Goal: Browse casually: Explore the website without a specific task or goal

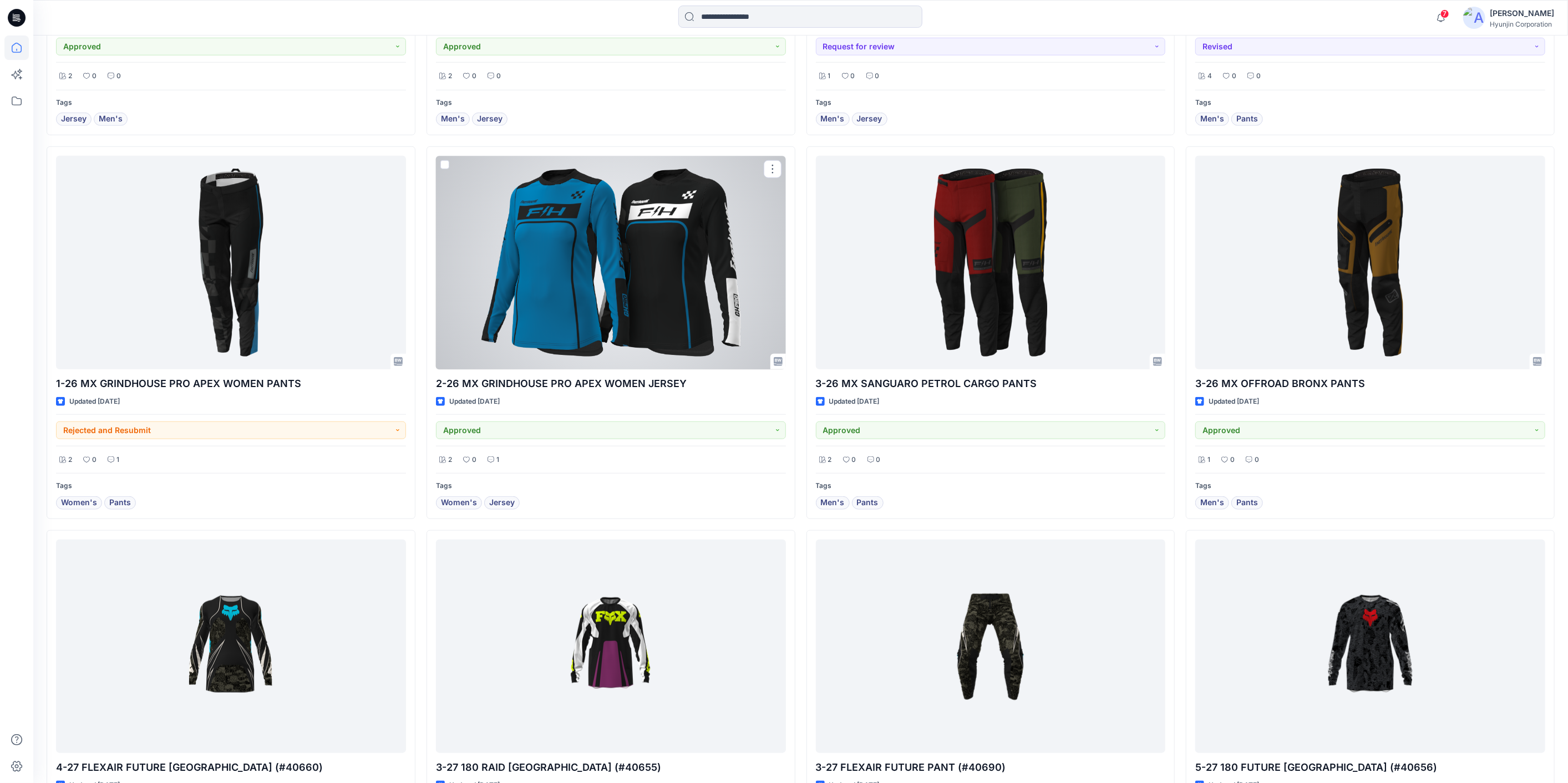
scroll to position [677, 0]
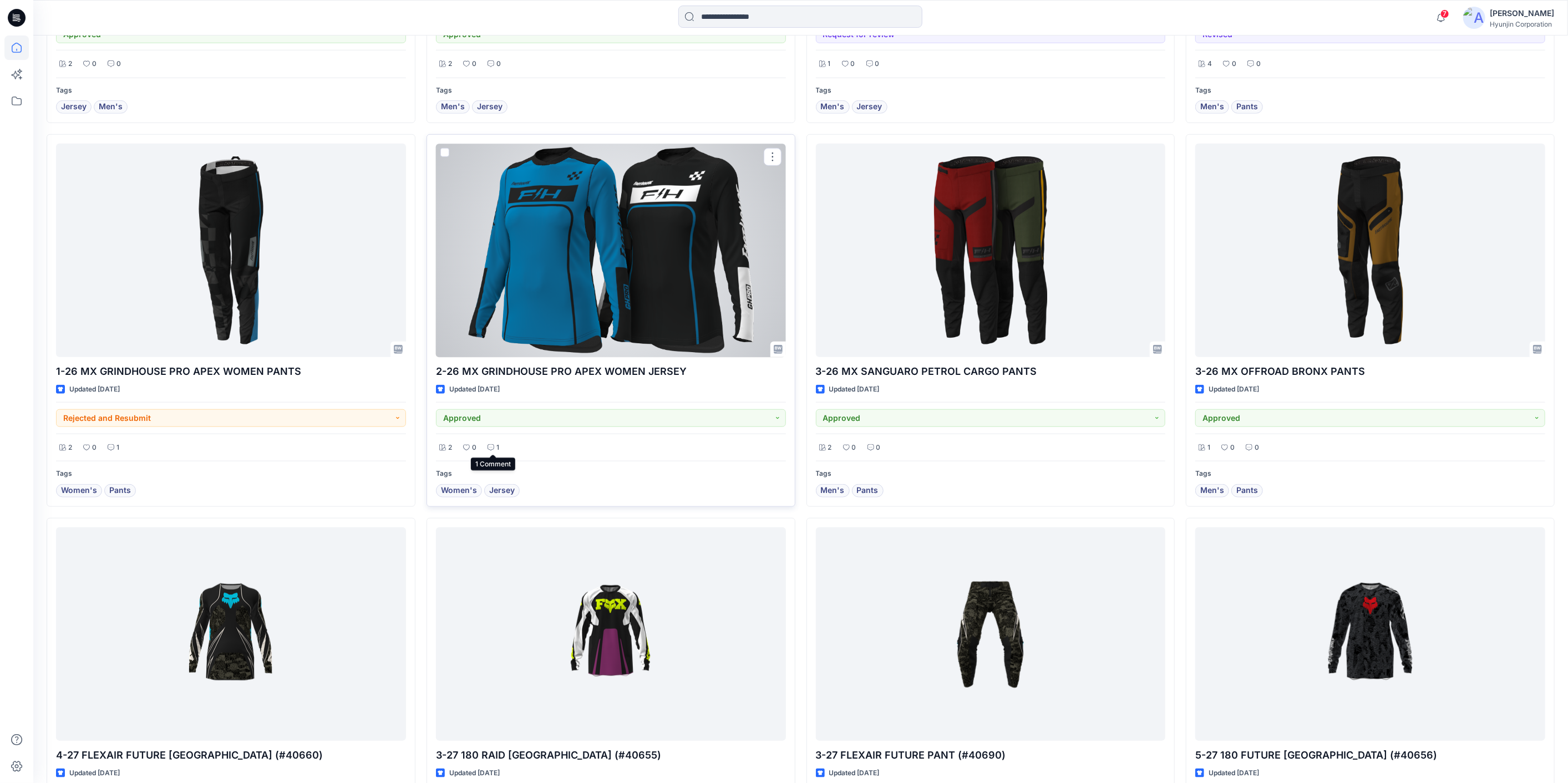
click at [495, 448] on div "1" at bounding box center [493, 448] width 18 height 14
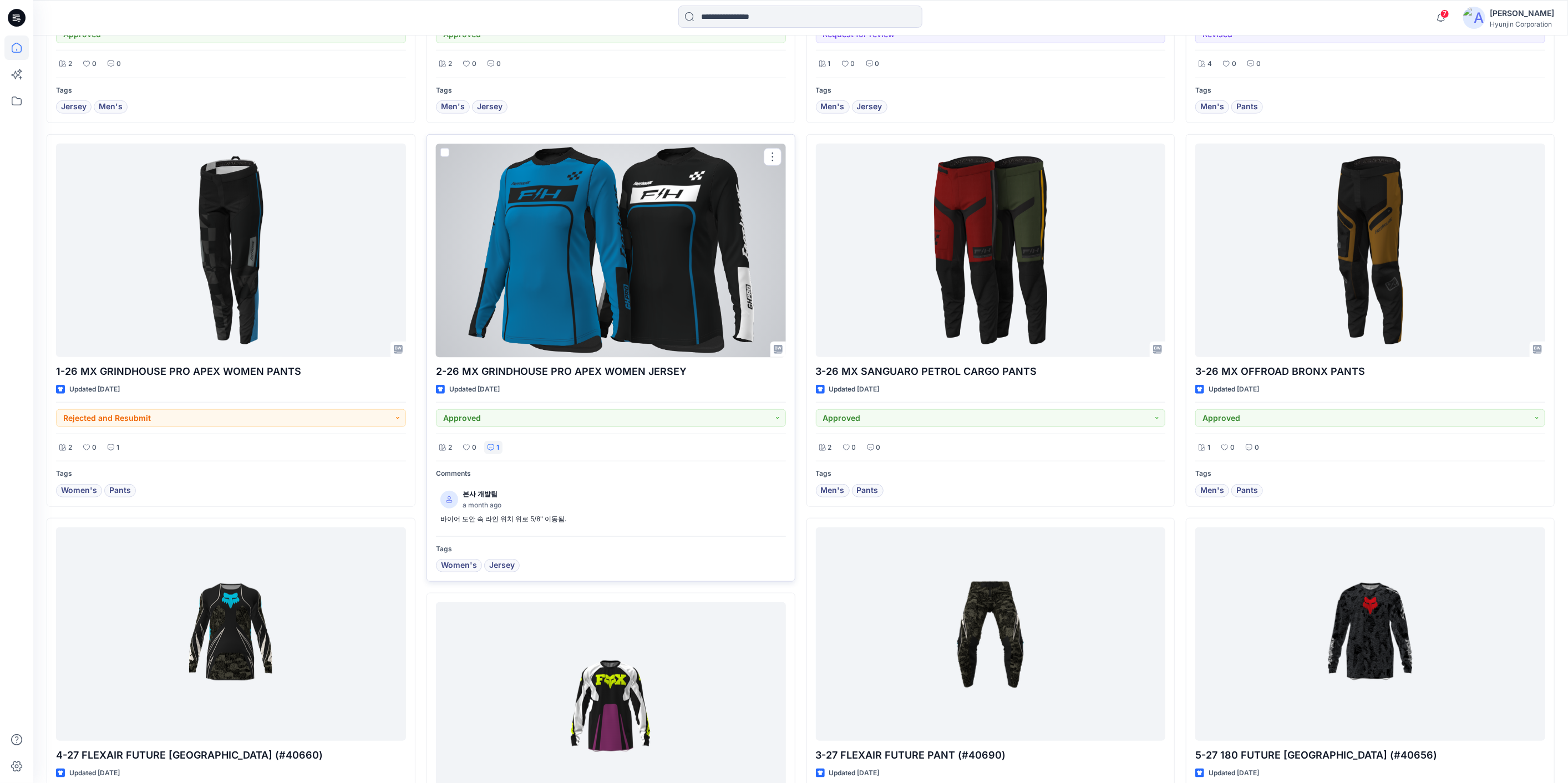
click at [495, 448] on div "1" at bounding box center [493, 448] width 18 height 14
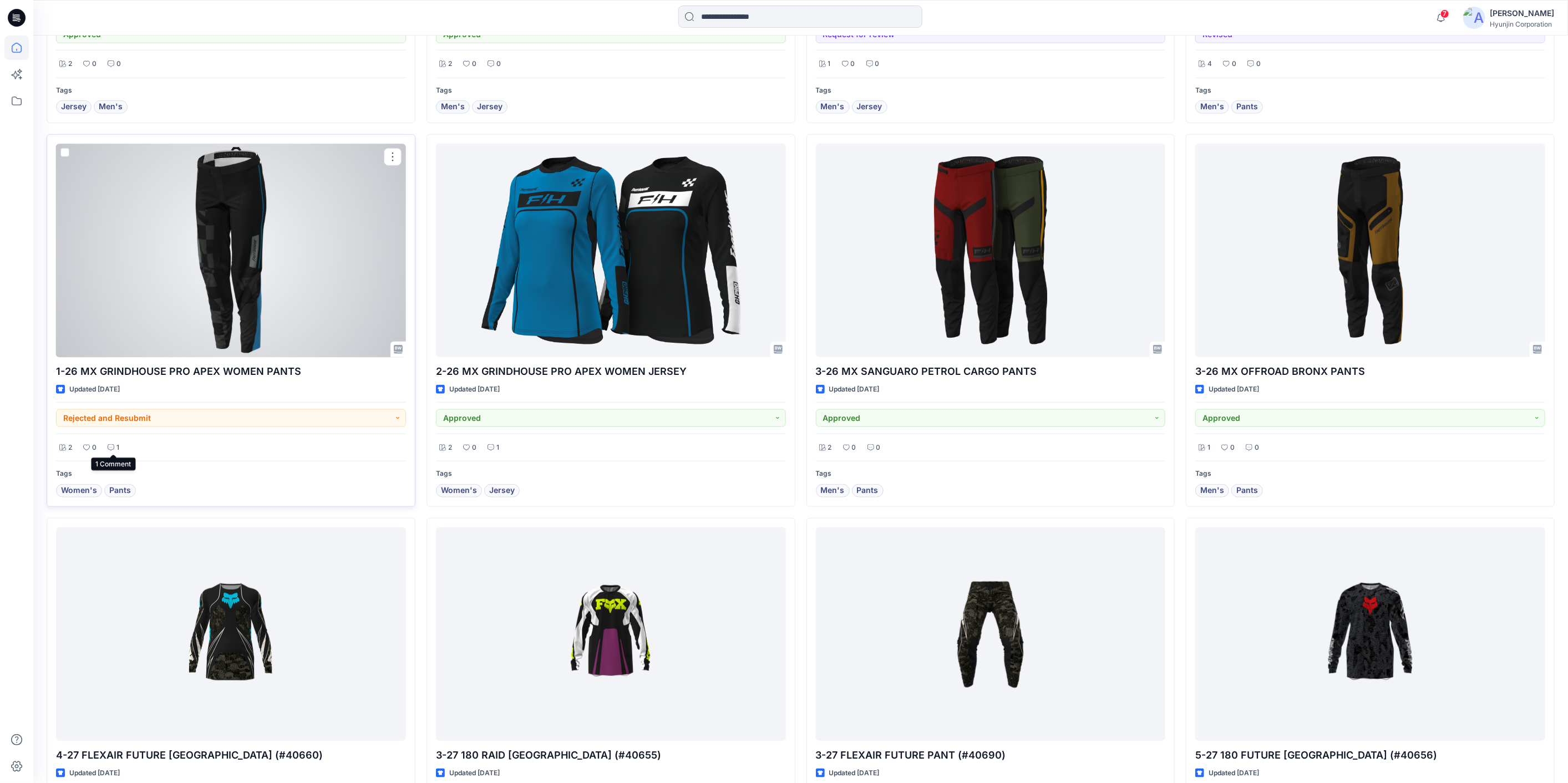
click at [122, 448] on div "1" at bounding box center [113, 448] width 18 height 14
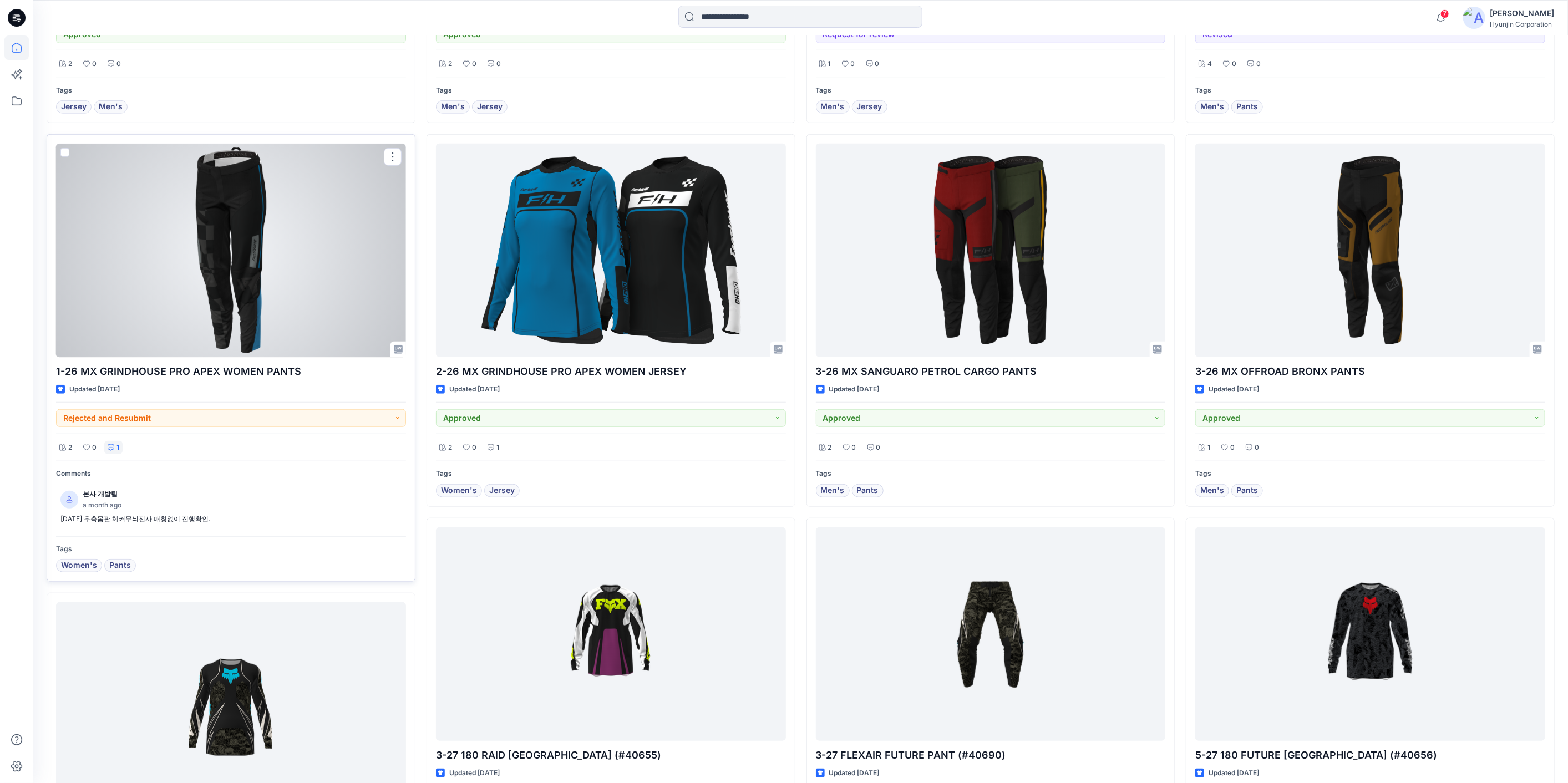
click at [122, 448] on div "1" at bounding box center [113, 448] width 18 height 14
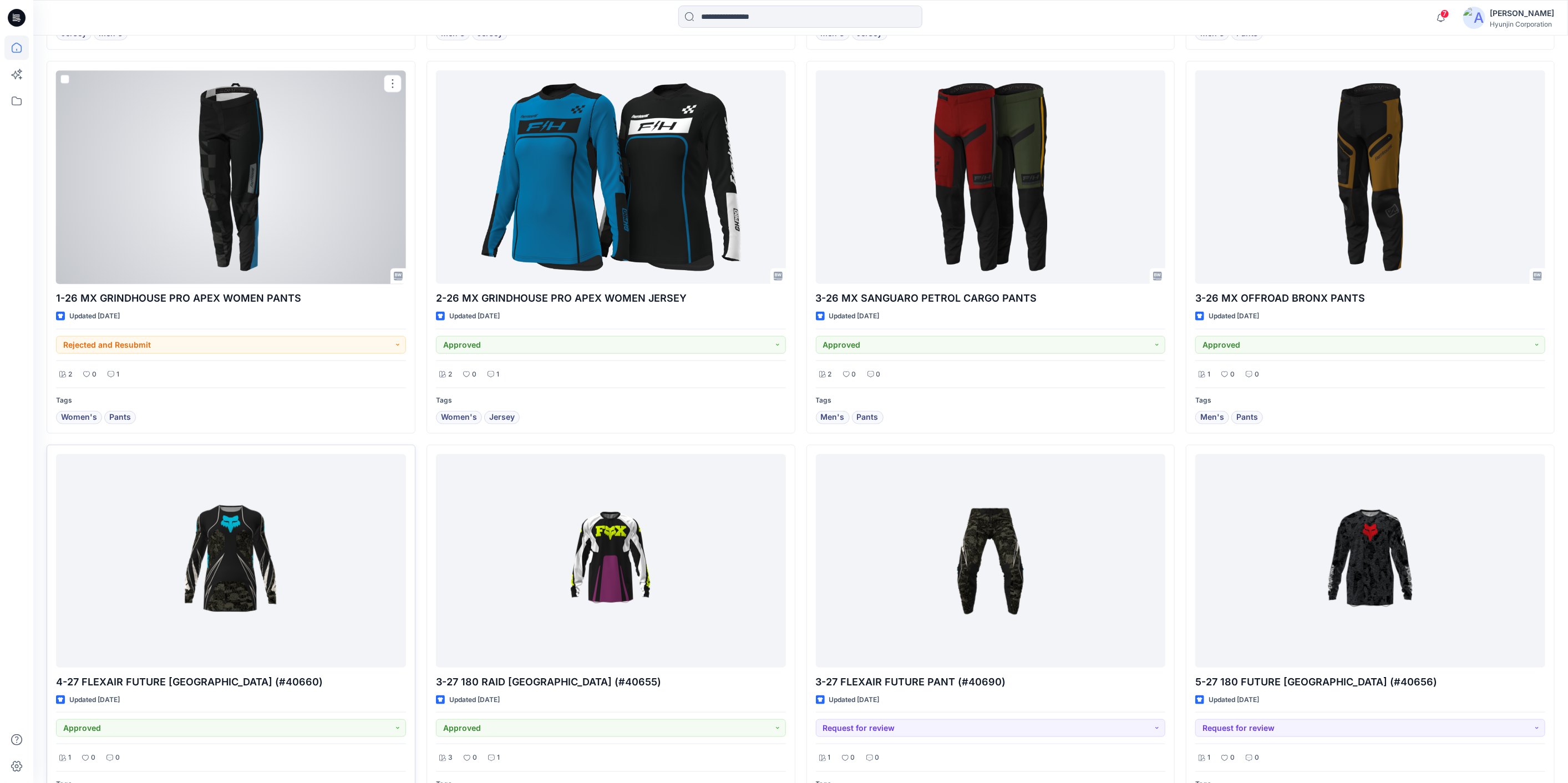
scroll to position [835, 0]
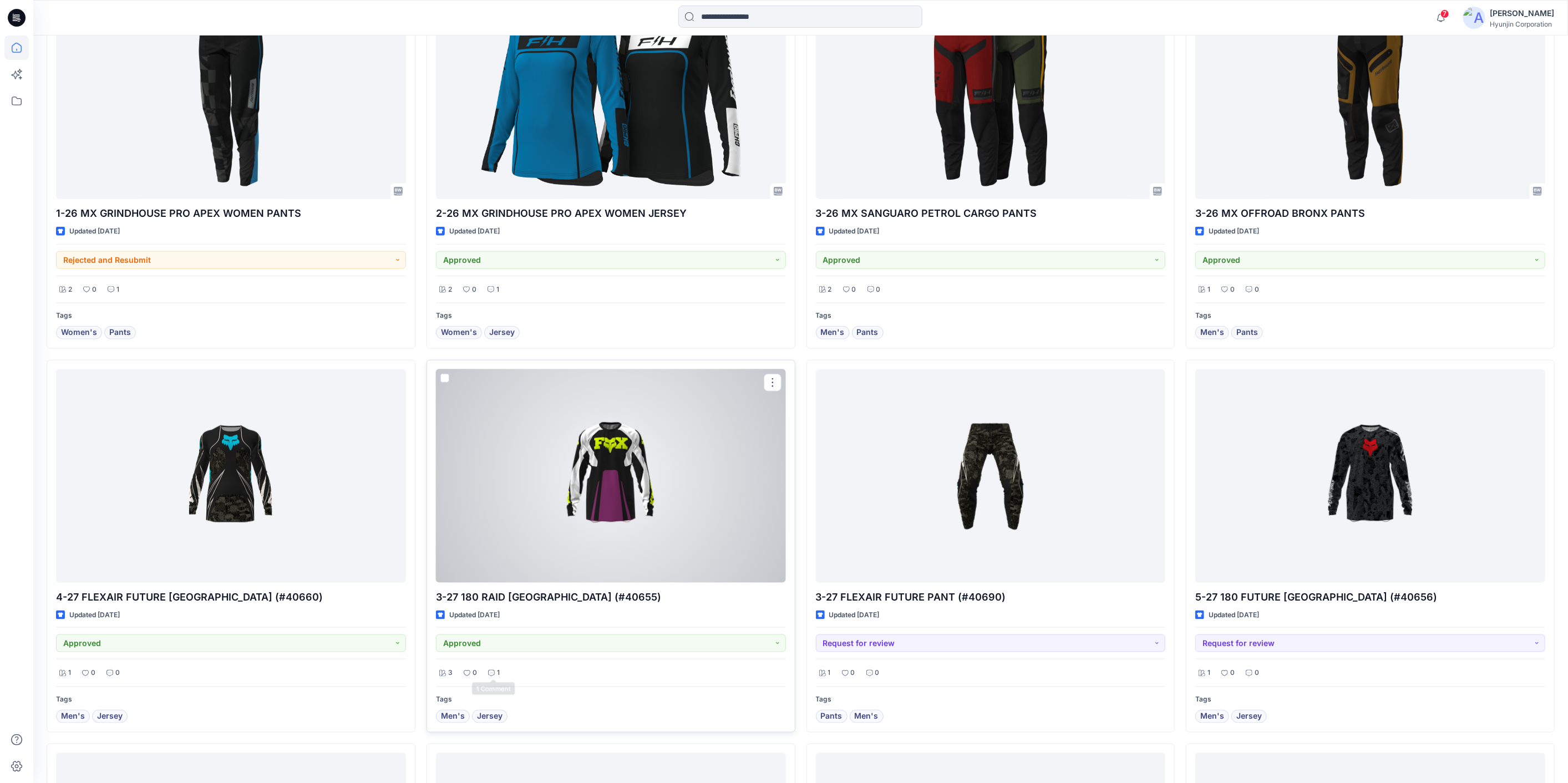
click at [497, 672] on p "1" at bounding box center [498, 672] width 3 height 11
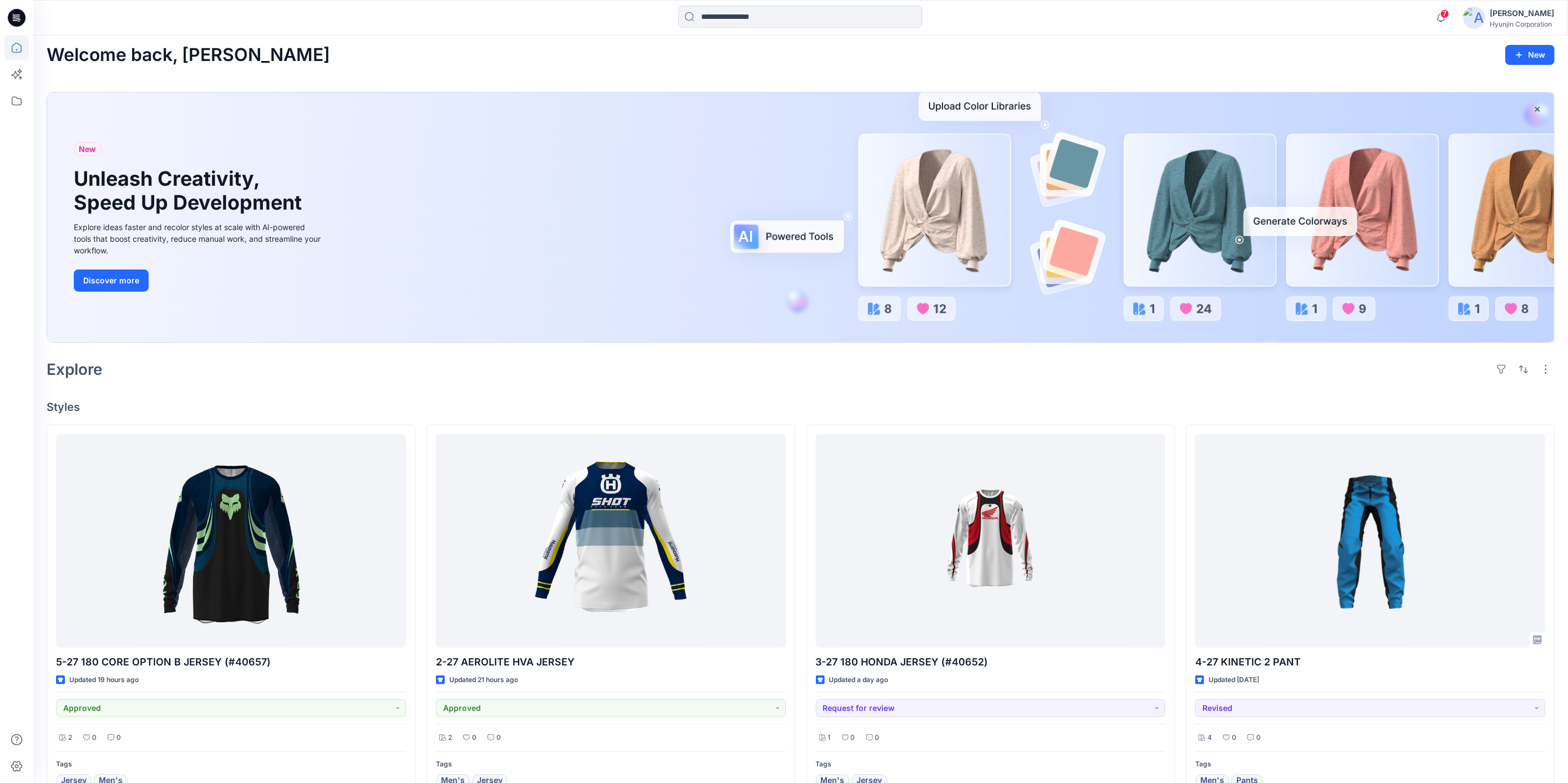
scroll to position [0, 0]
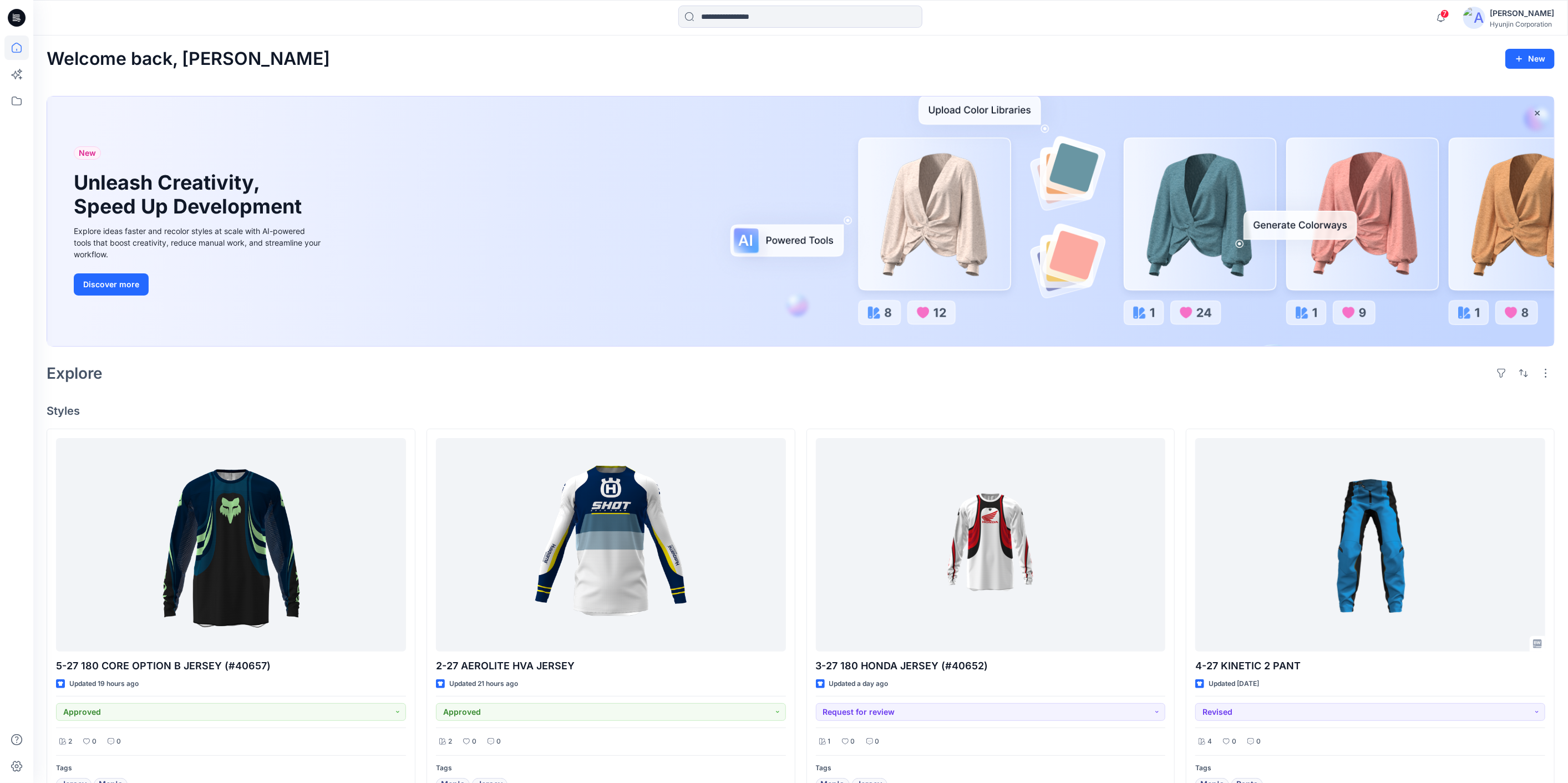
click at [819, 384] on div "Explore" at bounding box center [800, 373] width 1508 height 27
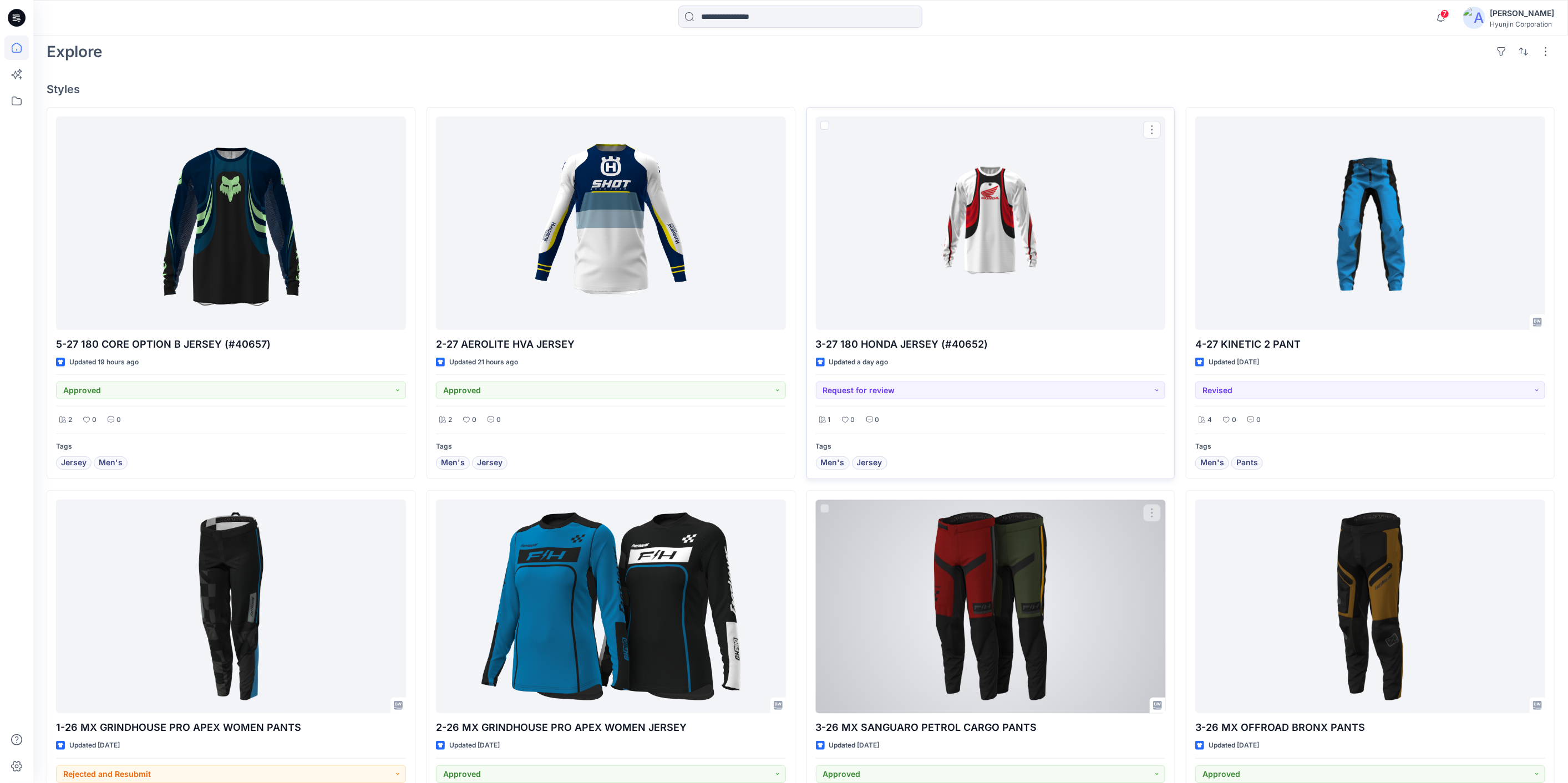
scroll to position [554, 0]
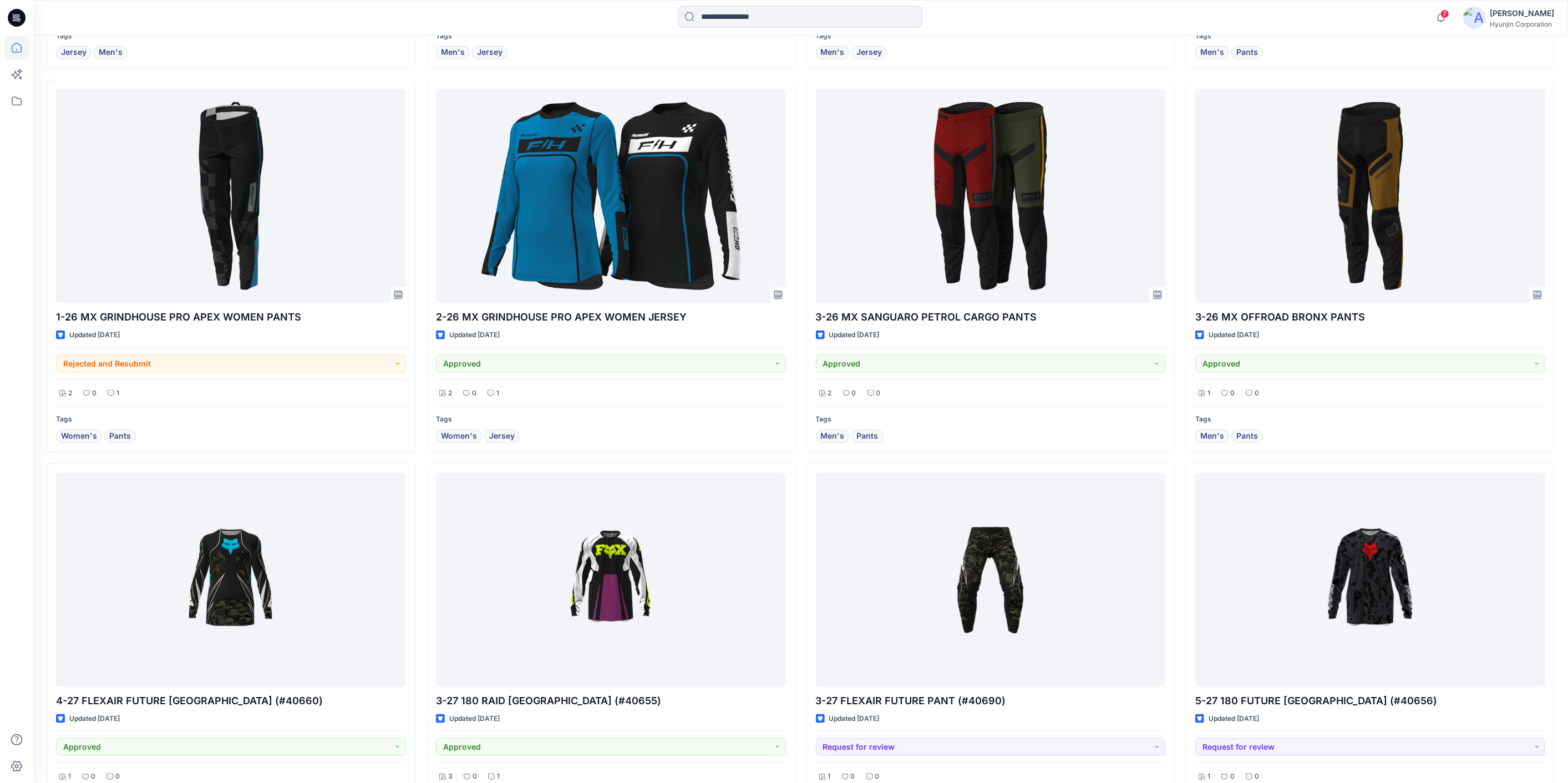
scroll to position [923, 0]
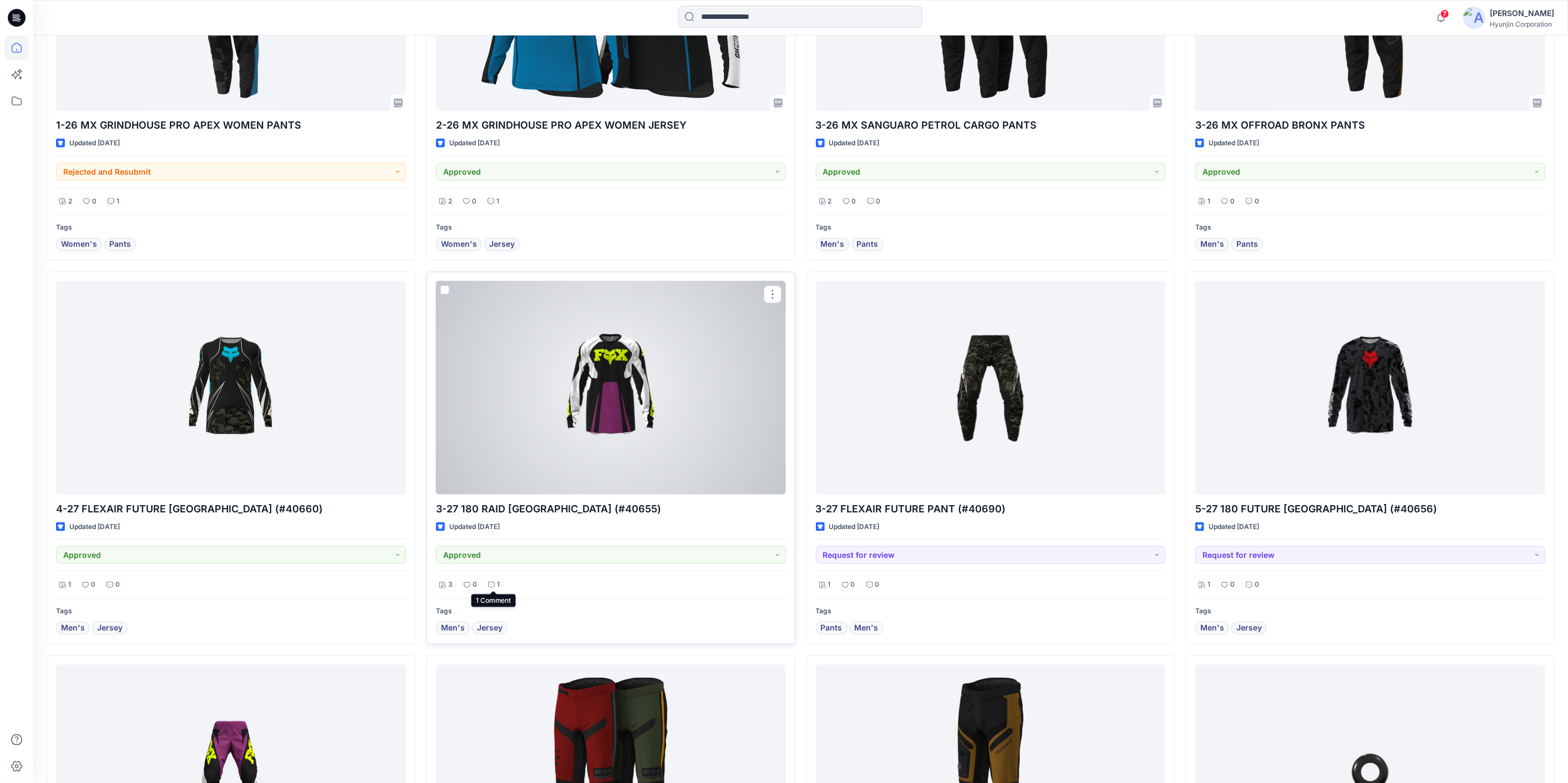
click at [495, 581] on div "1" at bounding box center [494, 584] width 18 height 14
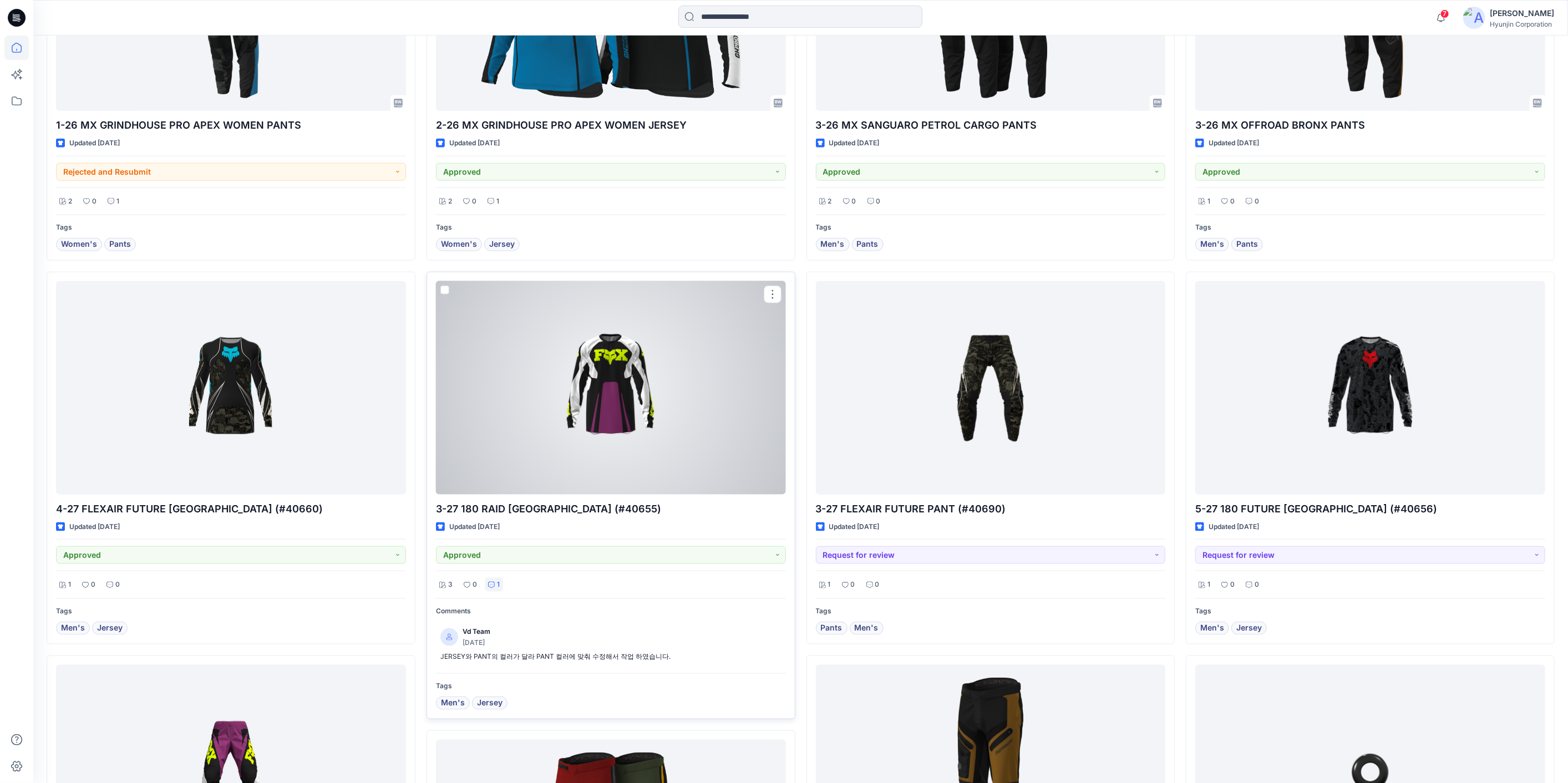
click at [500, 582] on div "1" at bounding box center [494, 584] width 18 height 14
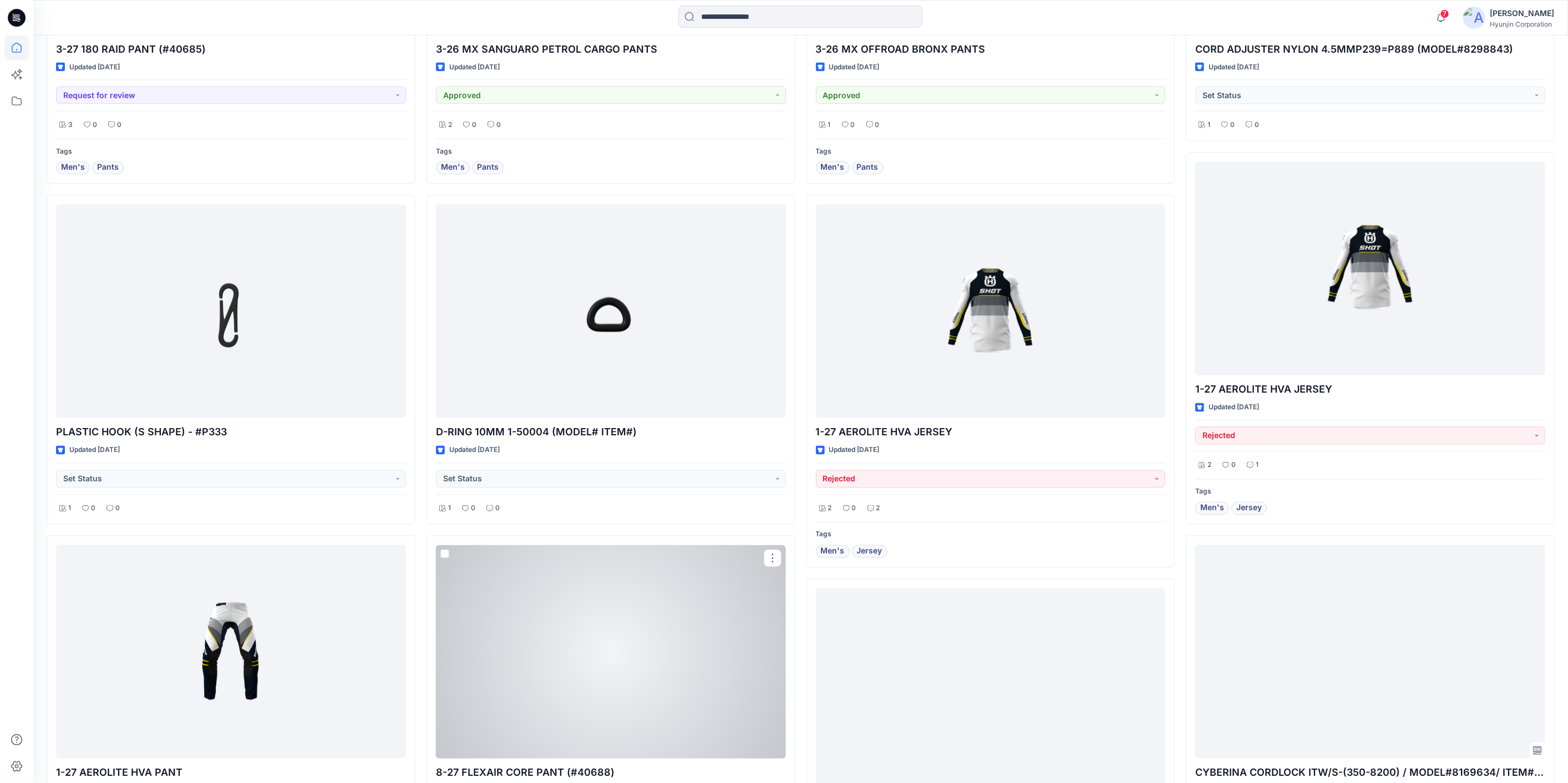
scroll to position [1786, 0]
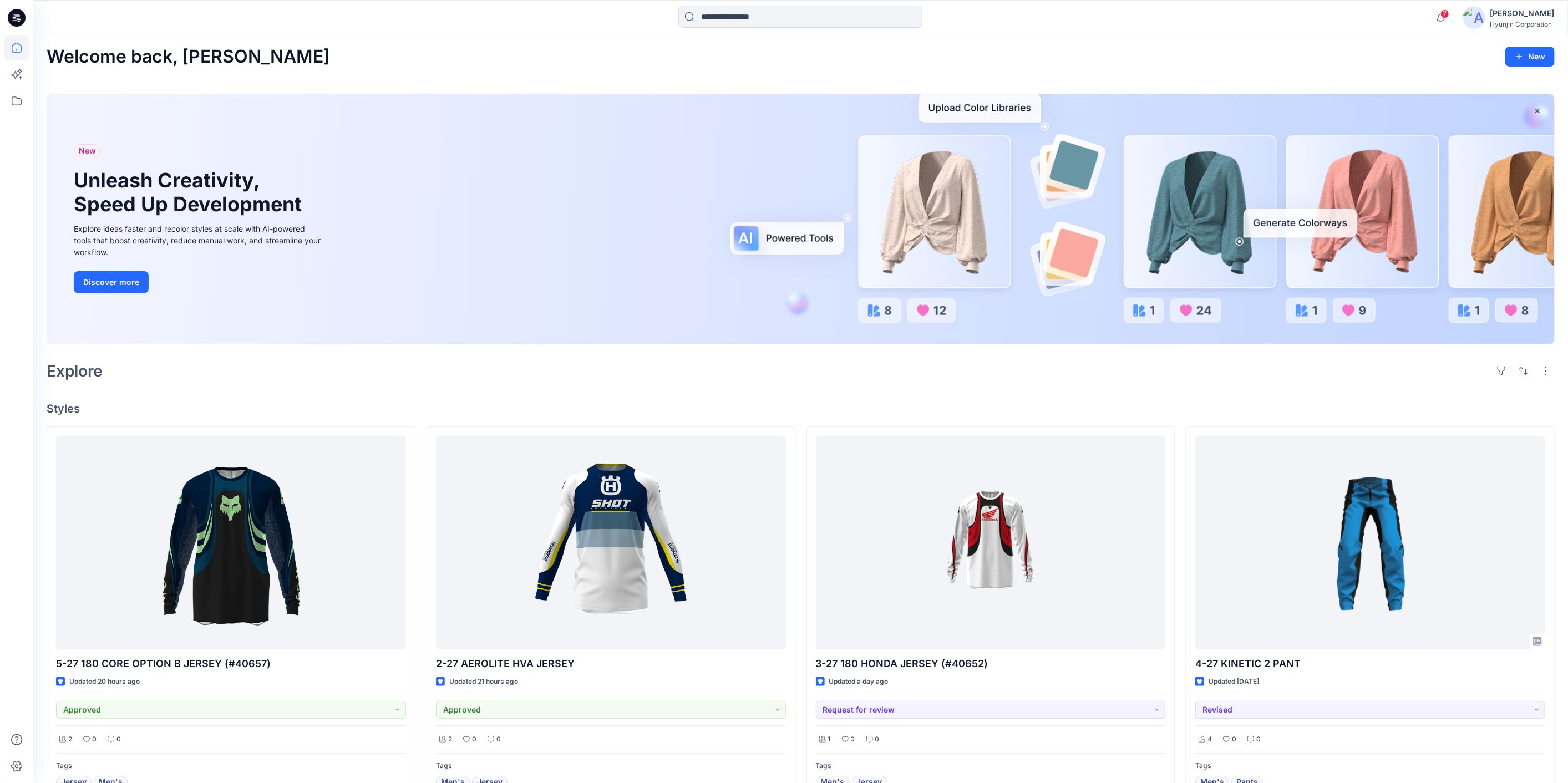
scroll to position [0, 0]
